Goal: Find contact information: Find contact information

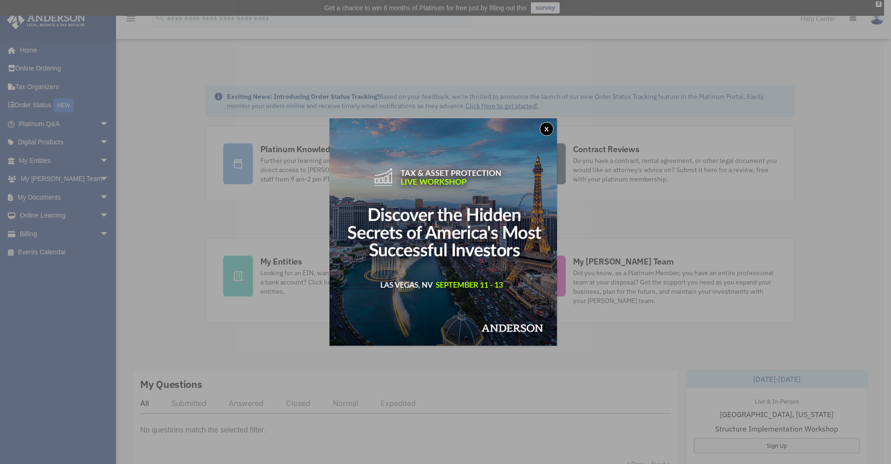
click at [547, 130] on button "x" at bounding box center [547, 129] width 14 height 14
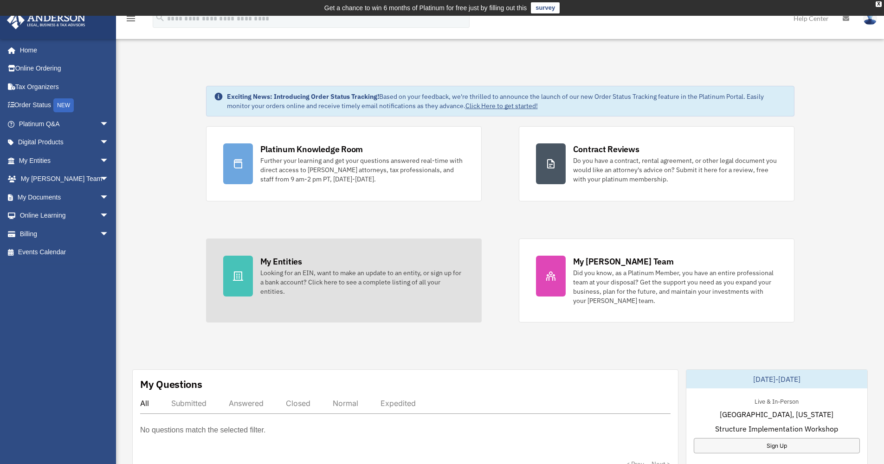
click at [277, 265] on div "My Entities" at bounding box center [281, 262] width 42 height 12
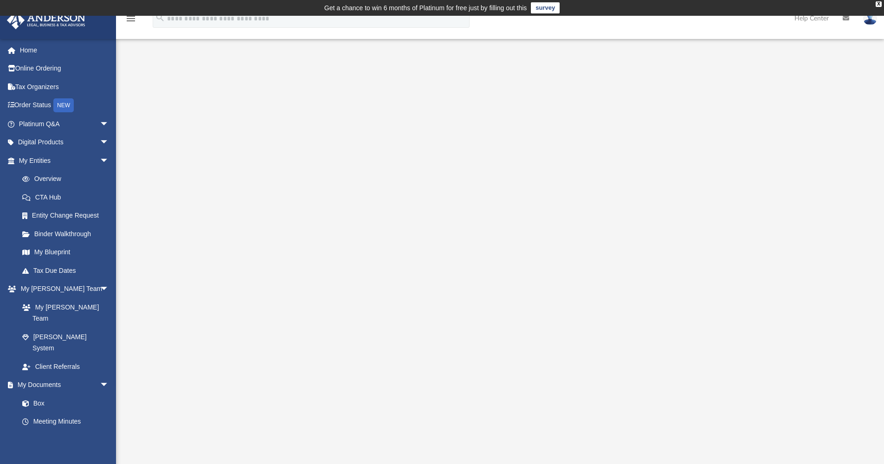
click at [817, 207] on div at bounding box center [501, 265] width 692 height 371
click at [53, 250] on link "My Blueprint" at bounding box center [68, 252] width 110 height 19
click at [44, 178] on link "Overview" at bounding box center [68, 179] width 110 height 19
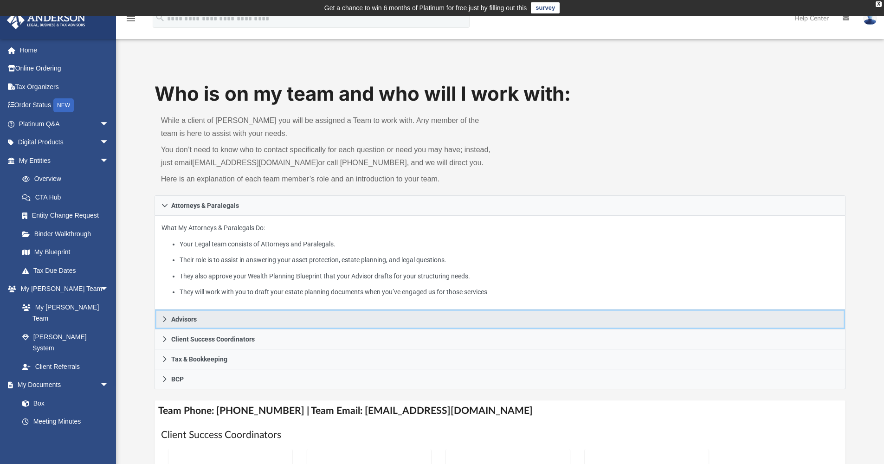
click at [196, 320] on span "Advisors" at bounding box center [184, 319] width 26 height 6
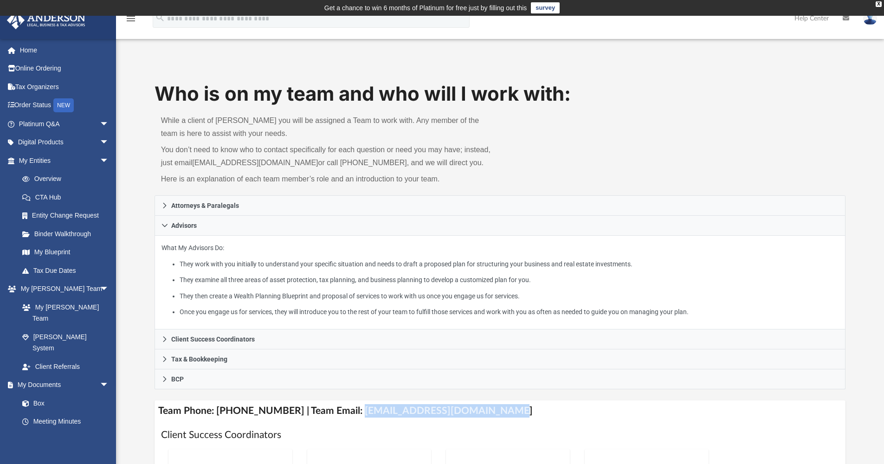
drag, startPoint x: 486, startPoint y: 412, endPoint x: 347, endPoint y: 413, distance: 139.7
click at [347, 413] on h4 "Team Phone: (725) 208-3133 | Team Email: myteam@andersonadvisors.com" at bounding box center [501, 411] width 692 height 21
copy h4 "myteam@andersonadvisors.com"
click at [60, 250] on link "My Blueprint" at bounding box center [68, 252] width 110 height 19
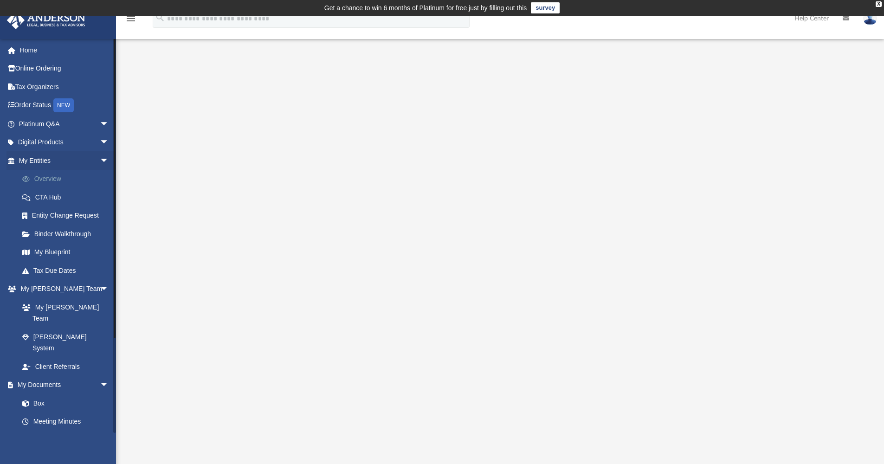
click at [43, 176] on link "Overview" at bounding box center [68, 179] width 110 height 19
